Goal: Information Seeking & Learning: Learn about a topic

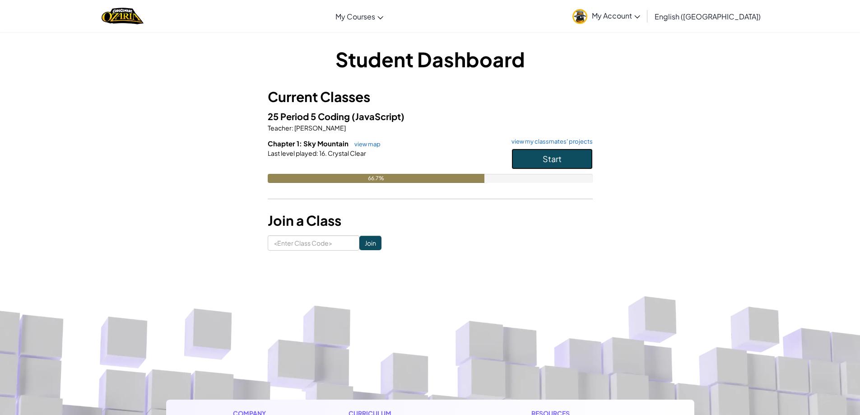
click at [569, 162] on button "Start" at bounding box center [551, 158] width 81 height 21
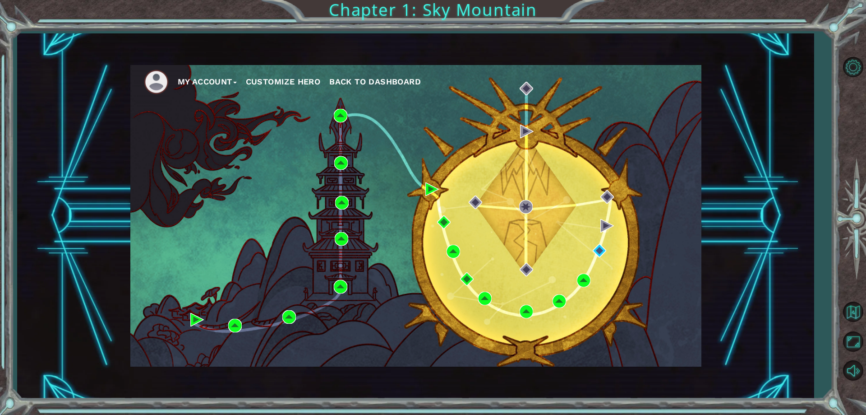
click at [185, 76] on button "My Account" at bounding box center [207, 82] width 59 height 14
click at [209, 118] on button "Logout" at bounding box center [200, 115] width 32 height 10
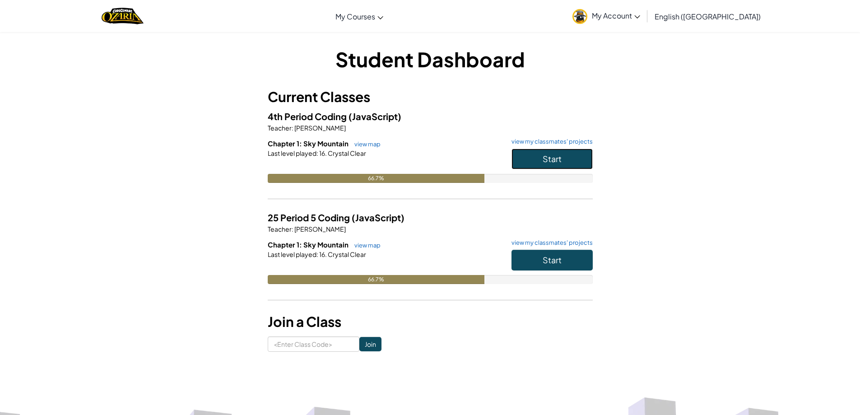
click at [577, 162] on button "Start" at bounding box center [551, 158] width 81 height 21
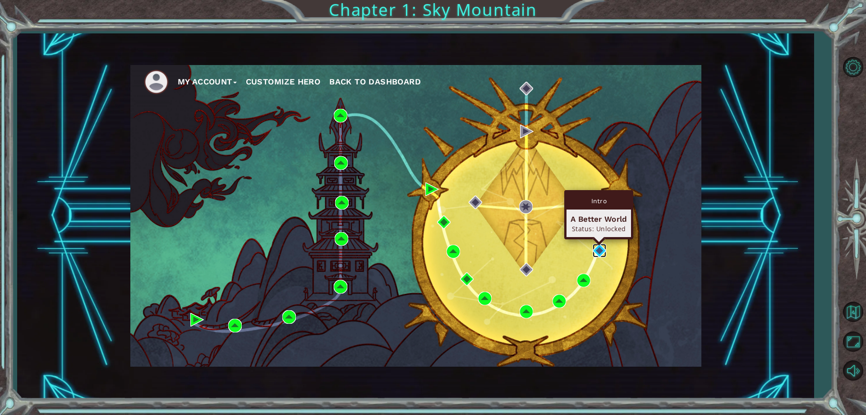
click at [597, 248] on img at bounding box center [600, 251] width 14 height 14
